Goal: Task Accomplishment & Management: Manage account settings

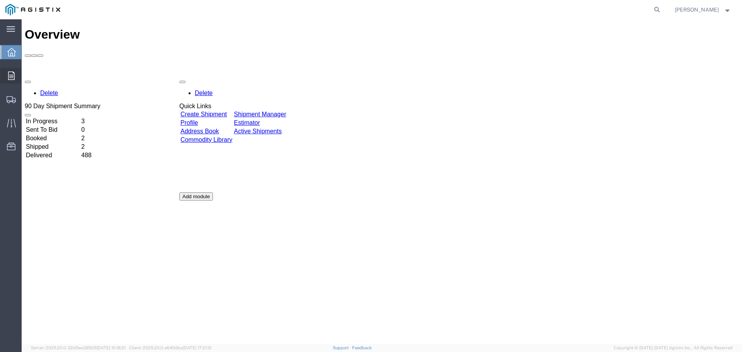
click at [12, 79] on icon at bounding box center [11, 75] width 7 height 8
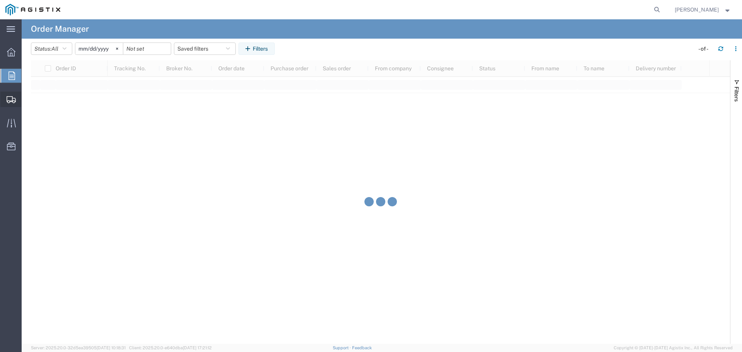
click at [12, 101] on icon at bounding box center [11, 99] width 9 height 7
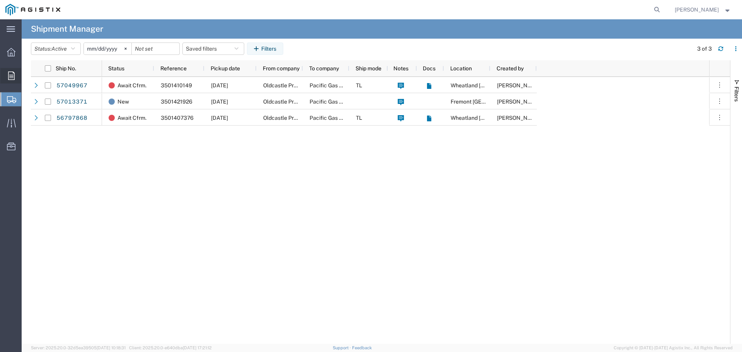
click at [14, 74] on icon at bounding box center [11, 75] width 7 height 8
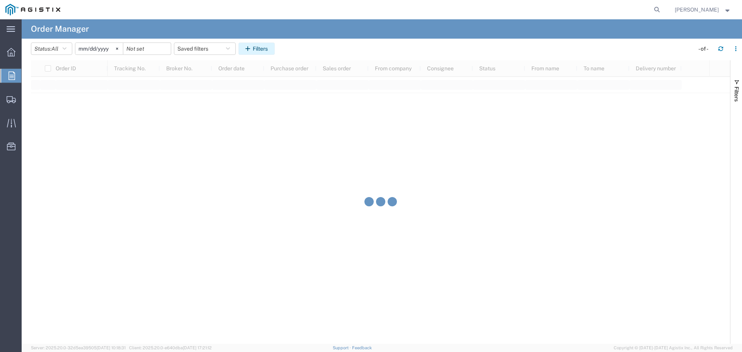
click at [251, 47] on icon "button" at bounding box center [248, 48] width 7 height 5
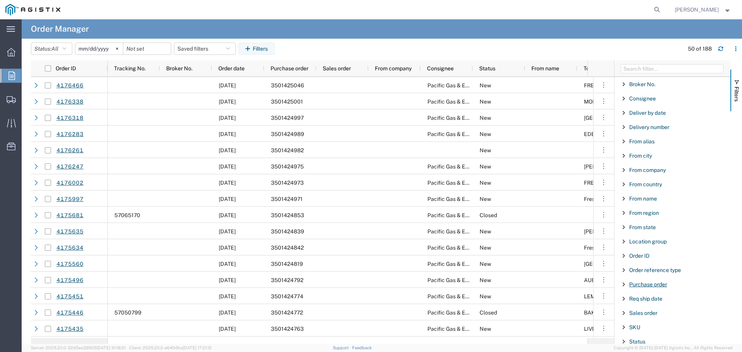
click at [646, 285] on span "Purchase order" at bounding box center [648, 284] width 38 height 6
click at [646, 318] on input "Filter Value" at bounding box center [674, 316] width 101 height 9
type input "3501424975"
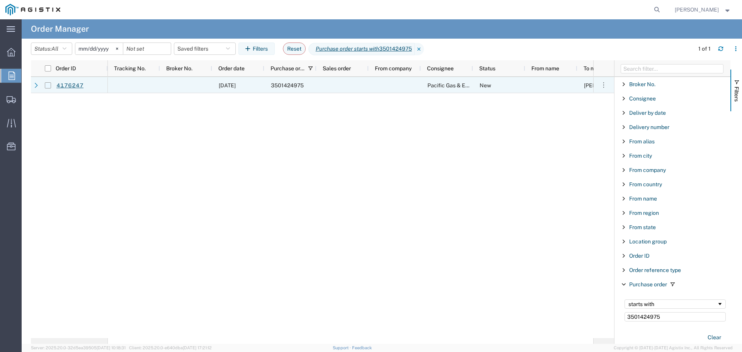
click at [49, 85] on input "Press Space to toggle row selection (unchecked)" at bounding box center [48, 85] width 6 height 6
checkbox input "true"
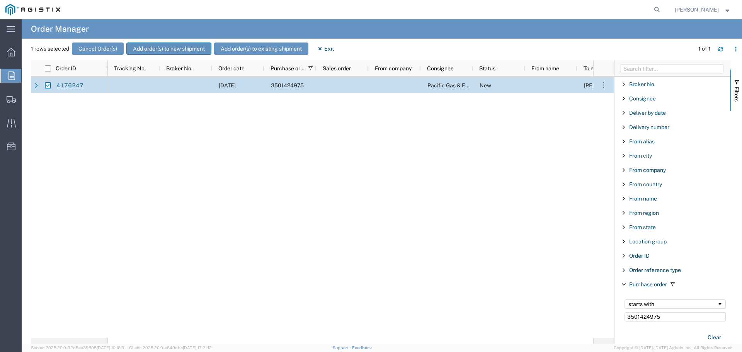
click at [152, 48] on button "Add order(s) to new shipment" at bounding box center [168, 48] width 85 height 12
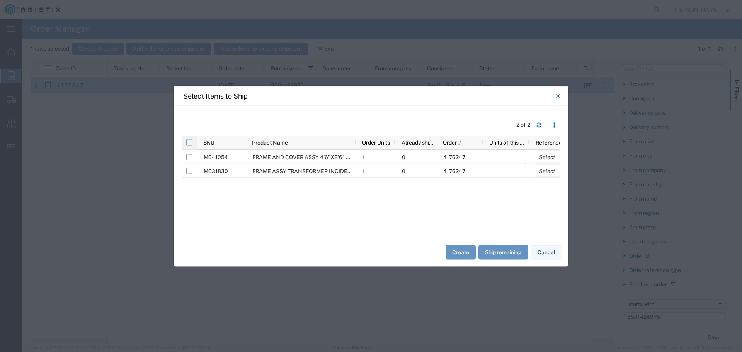
click at [189, 144] on input "checkbox" at bounding box center [189, 142] width 6 height 6
checkbox input "true"
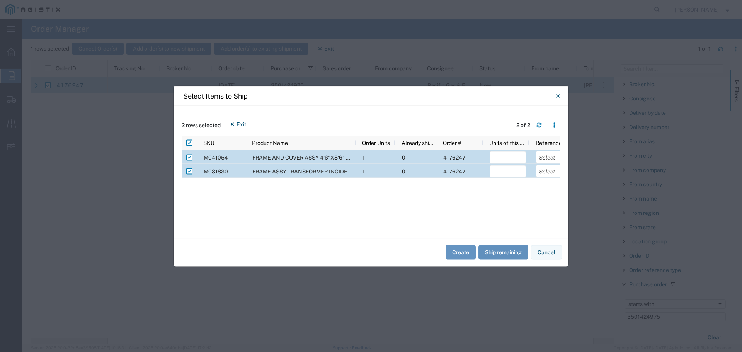
click at [501, 256] on button "Ship remaining" at bounding box center [503, 252] width 50 height 14
type input "1"
drag, startPoint x: 552, startPoint y: 156, endPoint x: 552, endPoint y: 161, distance: 5.0
click at [552, 156] on select "Select Purchase Order Delivery Number" at bounding box center [554, 157] width 36 height 12
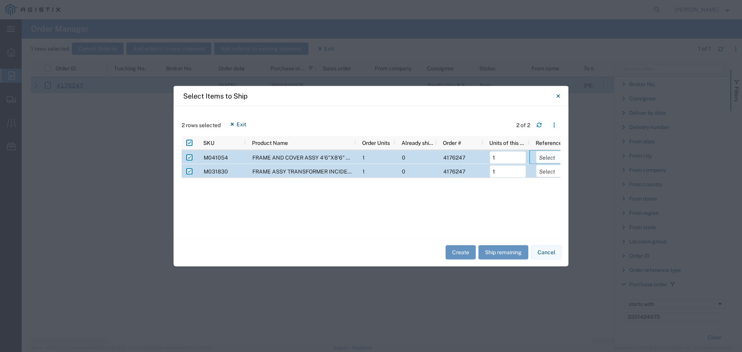
select select "PURCHORD"
click at [536, 151] on select "Select Purchase Order Delivery Number" at bounding box center [554, 157] width 36 height 12
click at [547, 175] on select "Select Purchase Order Delivery Number" at bounding box center [554, 171] width 36 height 12
select select "PURCHORD"
click at [536, 165] on select "Select Purchase Order Delivery Number" at bounding box center [554, 171] width 36 height 12
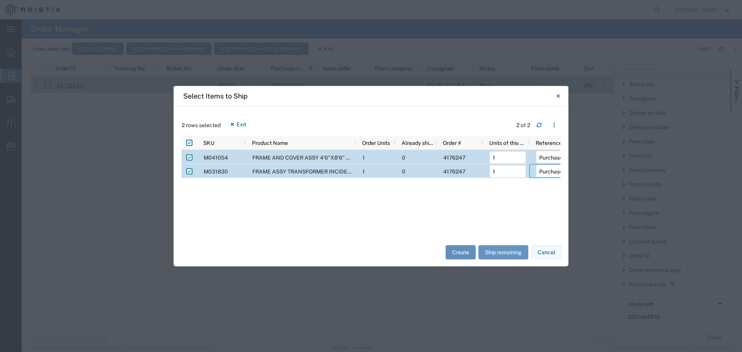
click at [457, 254] on button "Create" at bounding box center [460, 252] width 30 height 14
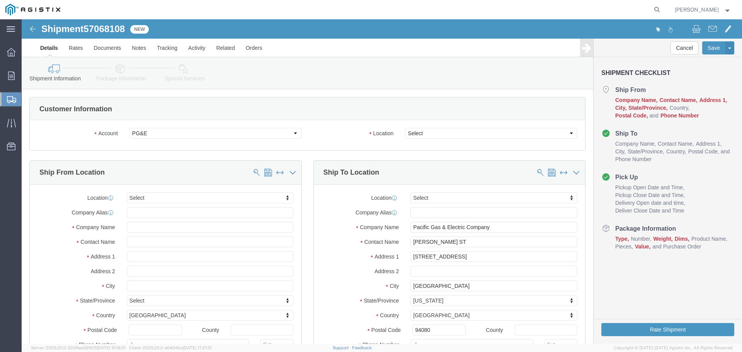
select select
click select "Select All Others [GEOGRAPHIC_DATA] [GEOGRAPHIC_DATA] [GEOGRAPHIC_DATA] [GEOGRA…"
select select "23082"
click select "Select All Others [GEOGRAPHIC_DATA] [GEOGRAPHIC_DATA] [GEOGRAPHIC_DATA] [GEOGRA…"
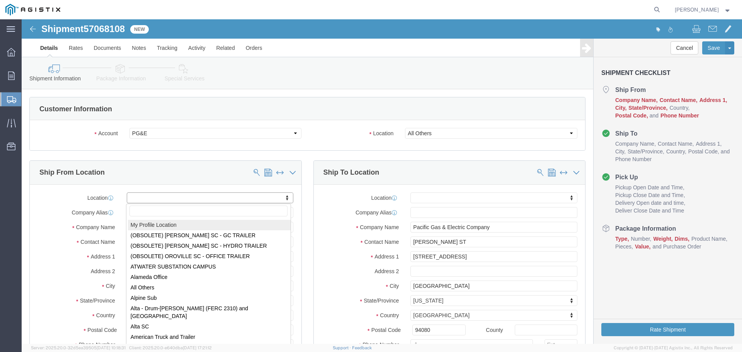
select select "MYPROFILE"
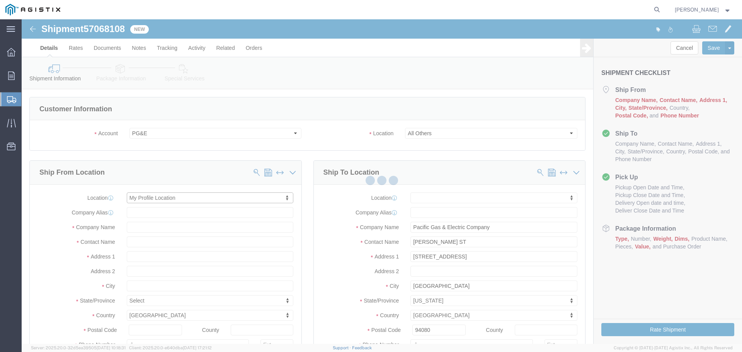
select select "CA"
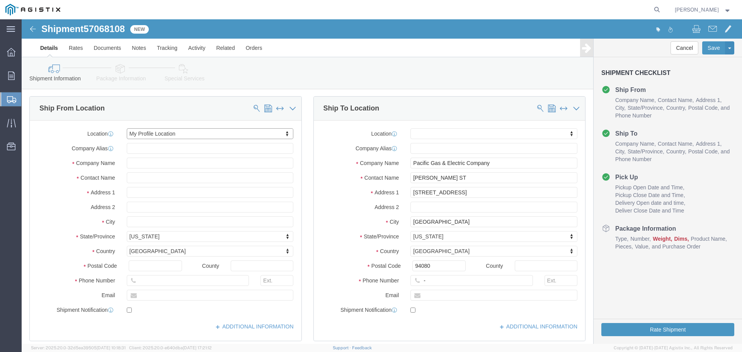
scroll to position [77, 0]
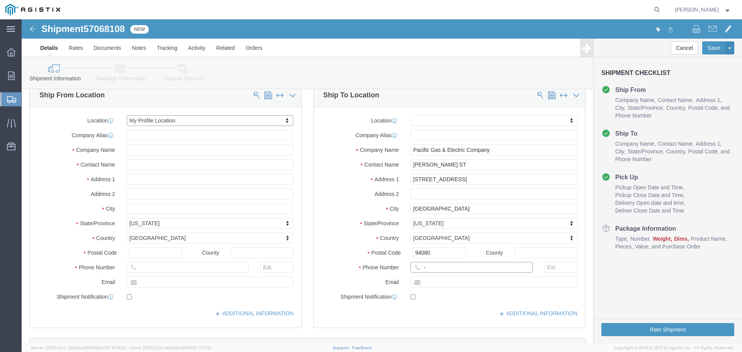
click input "-"
type input "123-456-7891"
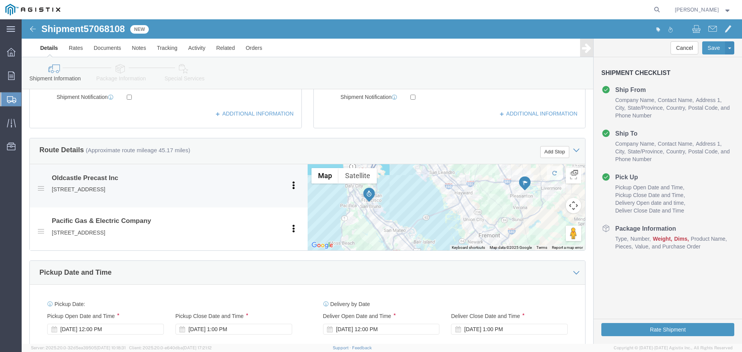
scroll to position [348, 0]
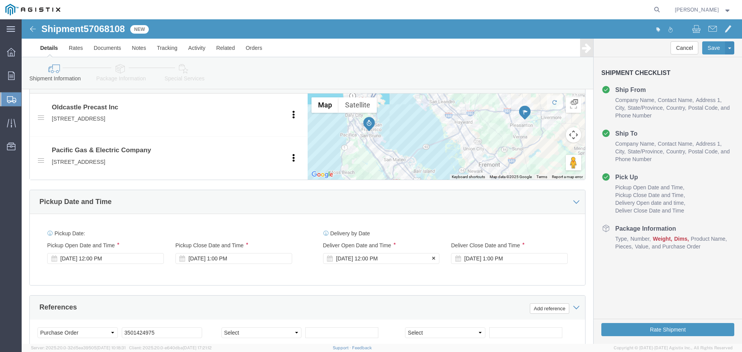
click div "[DATE] 12:00 PM"
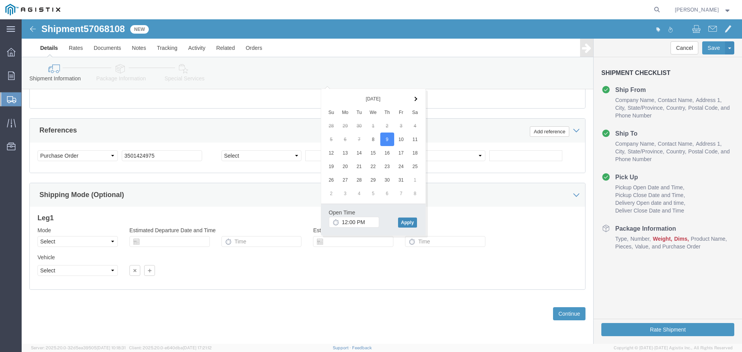
click button "Apply"
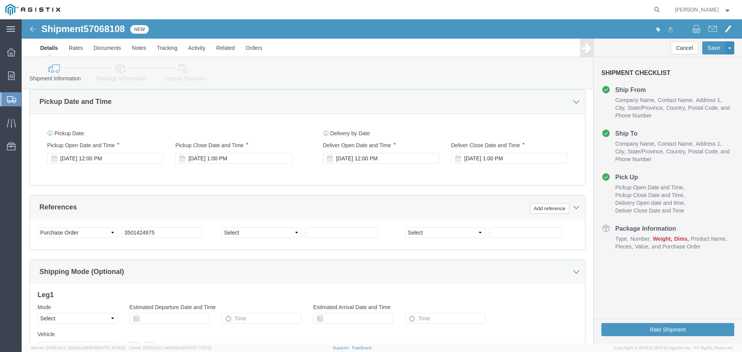
scroll to position [447, 0]
click div "[DATE] 1:00 PM"
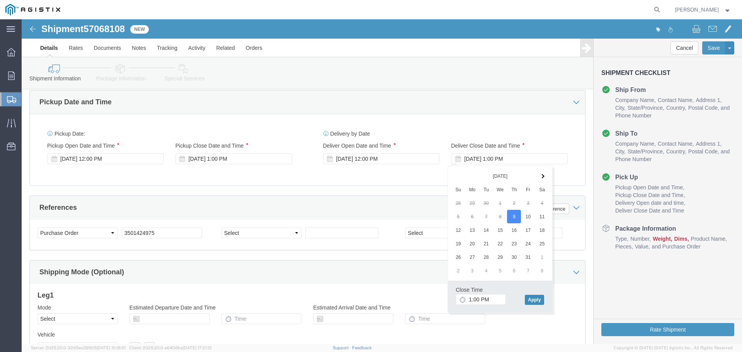
click button "Apply"
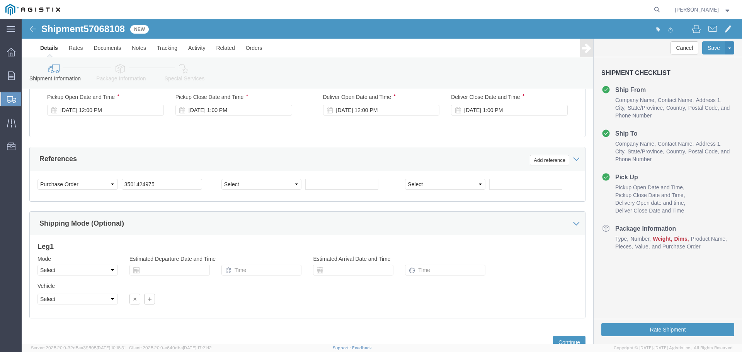
scroll to position [525, 0]
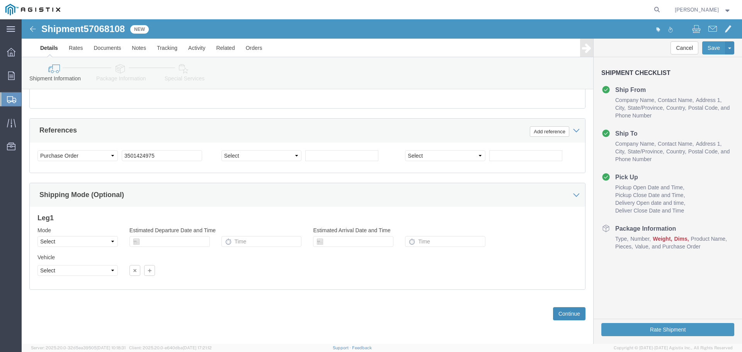
click button "Continue"
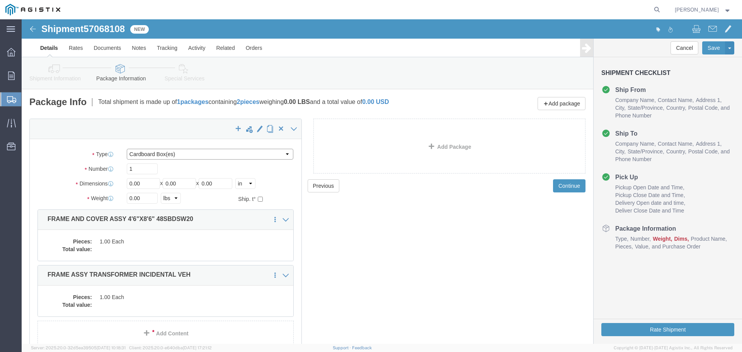
drag, startPoint x: 125, startPoint y: 131, endPoint x: 126, endPoint y: 137, distance: 5.5
click select "Select Bulk Bundle(s) Cardboard Box(es) Carton(s) Crate(s) Drum(s) (Fiberboard)…"
select select "YRPK"
click select "Select Bulk Bundle(s) Cardboard Box(es) Carton(s) Crate(s) Drum(s) (Fiberboard)…"
drag, startPoint x: 126, startPoint y: 150, endPoint x: 95, endPoint y: 147, distance: 31.5
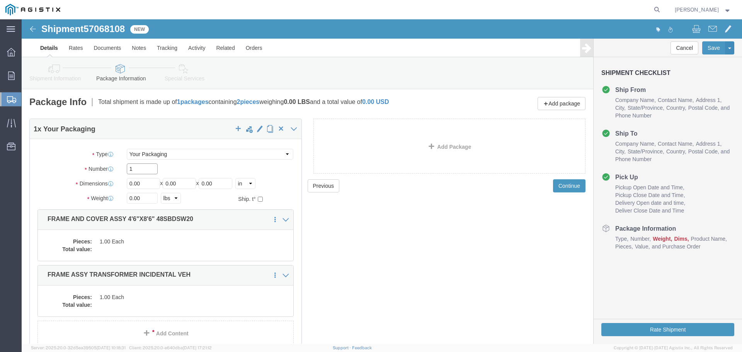
click div "Number 1"
type input "2"
type input "54"
type input "102"
type input "6"
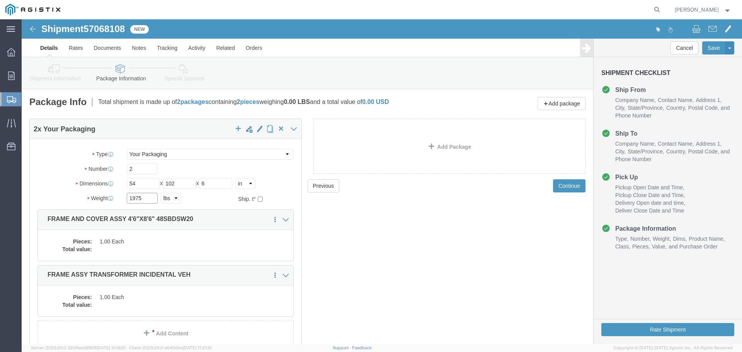
type input "1975"
click dd "1.00 Each"
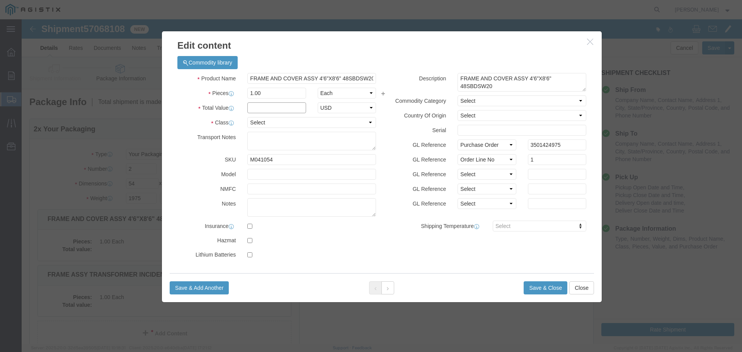
drag, startPoint x: 260, startPoint y: 110, endPoint x: 238, endPoint y: 91, distance: 29.0
click input "text"
type input "1"
select select "USD"
select select "55"
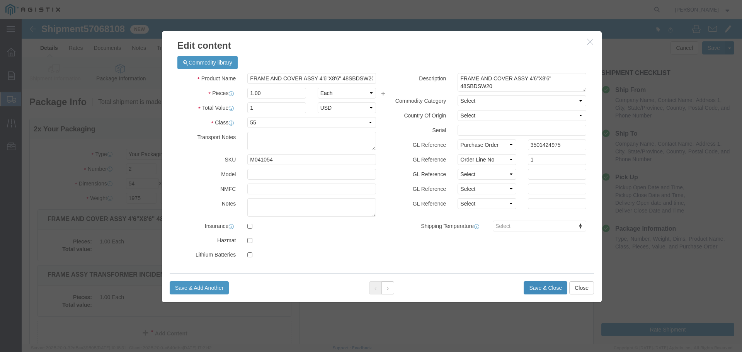
click button "Save & Close"
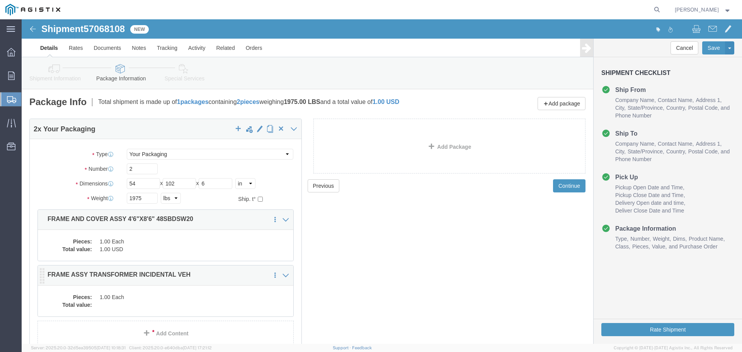
click dd "1.00 Each"
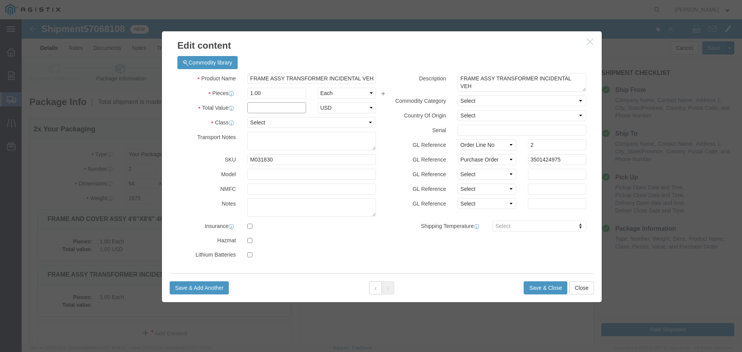
click input "text"
type input "1"
click select "Select 50 55 60 65 70 85 92.5 100 125 175 250 300 400"
select select "55"
click select "Select 50 55 60 65 70 85 92.5 100 125 175 250 300 400"
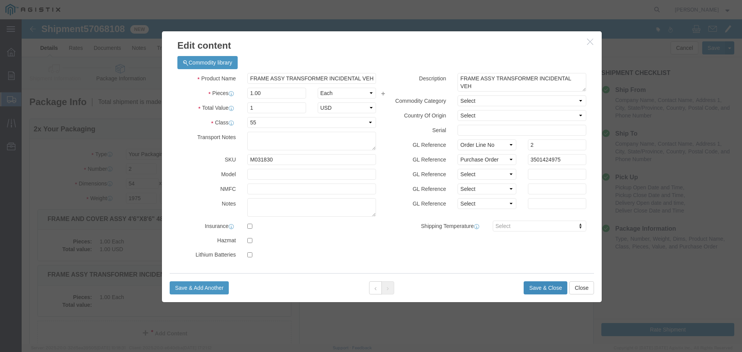
click button "Save & Close"
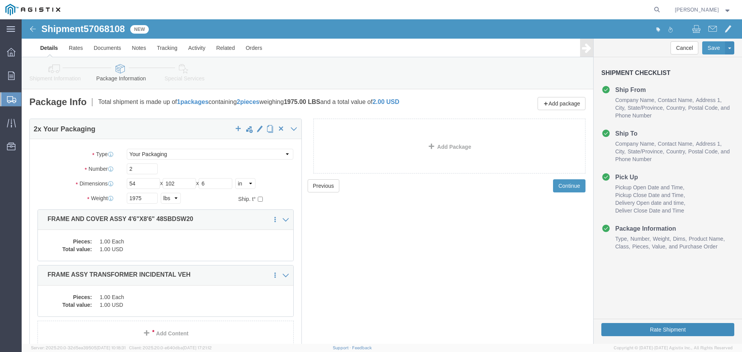
click button "Rate Shipment"
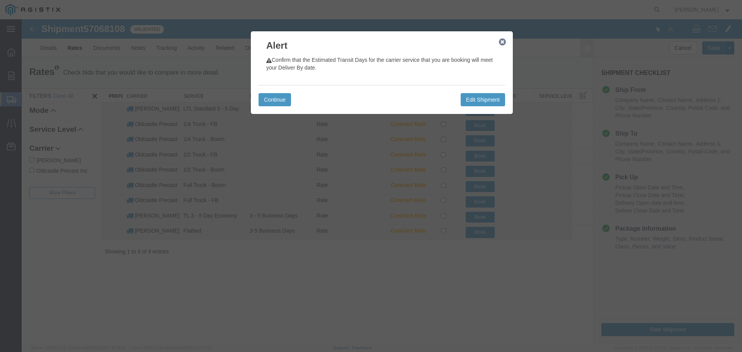
drag, startPoint x: 502, startPoint y: 42, endPoint x: 404, endPoint y: 78, distance: 104.1
click at [502, 42] on icon "button" at bounding box center [502, 42] width 7 height 6
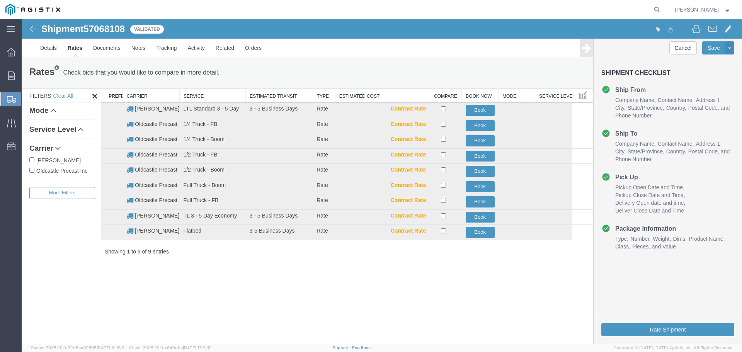
click at [71, 168] on label "Oldcastle Precast Inc" at bounding box center [62, 170] width 66 height 8
click at [34, 168] on input "Oldcastle Precast Inc" at bounding box center [31, 170] width 5 height 5
checkbox input "true"
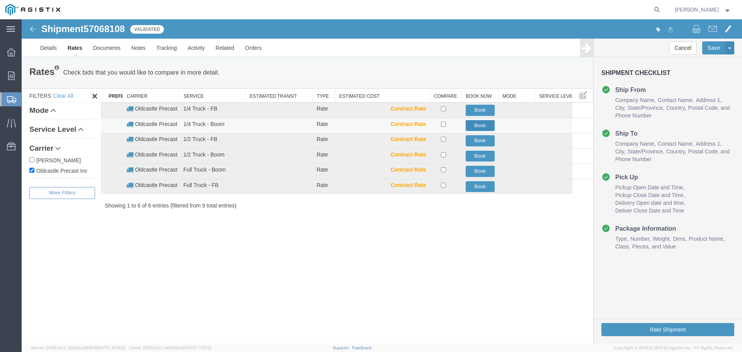
click at [487, 124] on button "Book" at bounding box center [479, 125] width 29 height 11
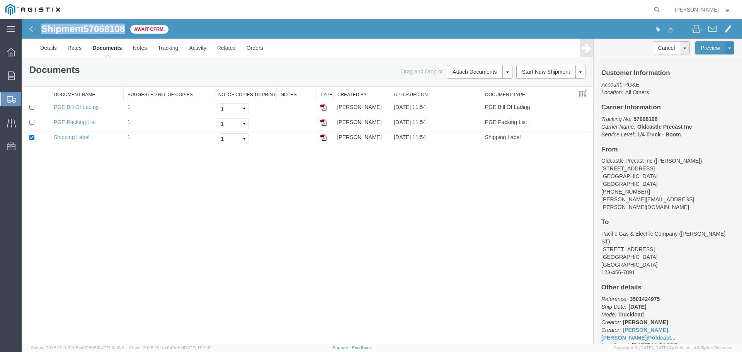
drag, startPoint x: 43, startPoint y: 31, endPoint x: 126, endPoint y: 34, distance: 82.7
click at [125, 34] on h1 "Shipment 57068108" at bounding box center [82, 29] width 83 height 10
copy h1 "Shipment 57068108"
click at [168, 46] on link "Tracking" at bounding box center [167, 48] width 31 height 19
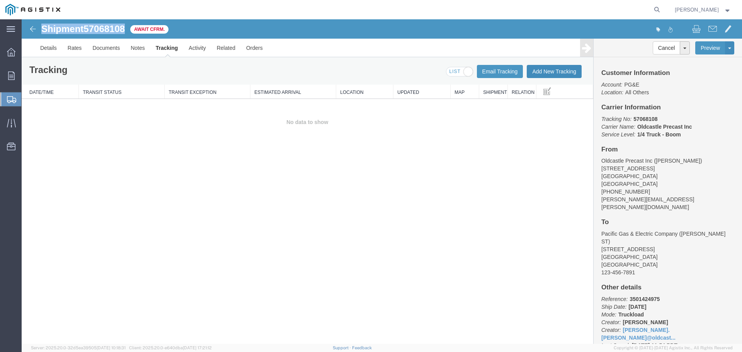
click at [534, 70] on button "Add New Tracking" at bounding box center [553, 71] width 55 height 13
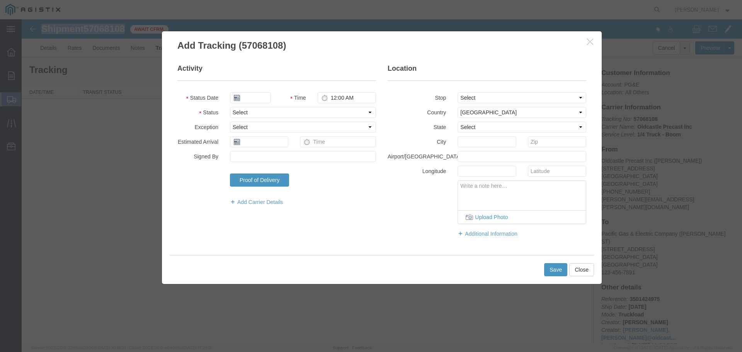
type input "[DATE]"
type input "12:00 PM"
click at [264, 111] on select "Select Arrival Notice Available Arrival Notice Imported Arrive at Delivery Loca…" at bounding box center [303, 112] width 146 height 11
select select "DELIVRED"
click at [230, 107] on select "Select Arrival Notice Available Arrival Notice Imported Arrive at Delivery Loca…" at bounding box center [303, 112] width 146 height 11
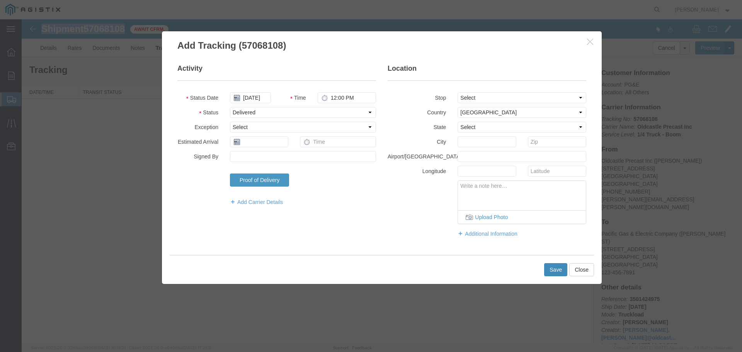
click at [548, 264] on button "Save" at bounding box center [555, 269] width 23 height 13
